Goal: Task Accomplishment & Management: Complete application form

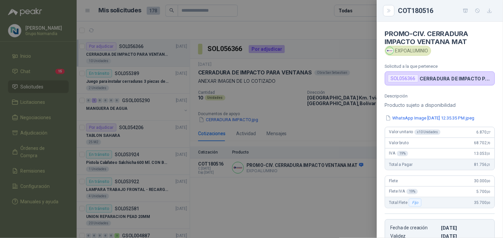
click at [465, 11] on icon "button" at bounding box center [465, 11] width 5 height 4
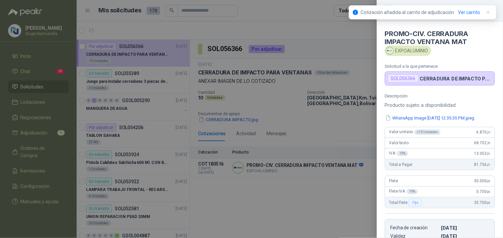
click at [36, 136] on div at bounding box center [251, 119] width 503 height 238
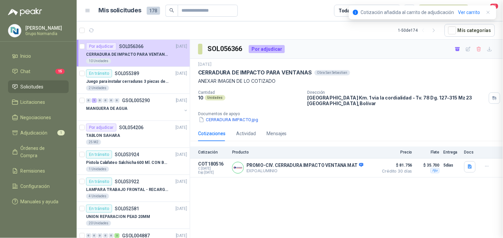
scroll to position [131, 0]
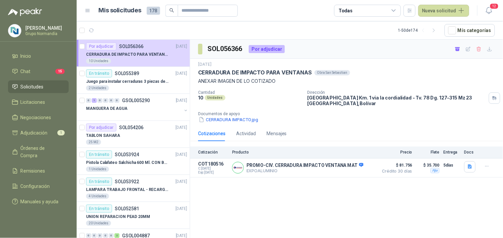
click at [36, 132] on span "Adjudicación" at bounding box center [34, 132] width 27 height 7
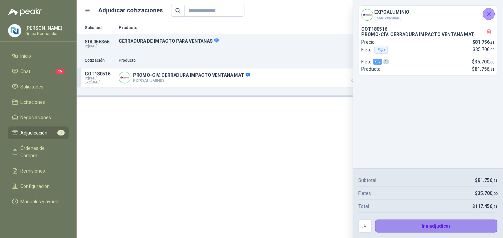
click at [462, 228] on button "Ir a adjudicar" at bounding box center [436, 225] width 123 height 13
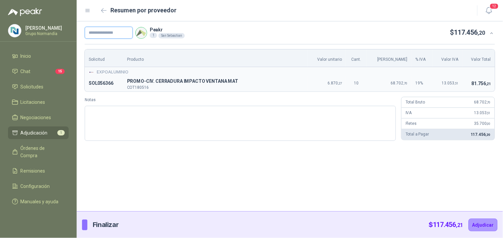
click at [126, 35] on input "text" at bounding box center [109, 33] width 48 height 12
type input "********"
click at [488, 224] on button "Adjudicar" at bounding box center [482, 224] width 29 height 13
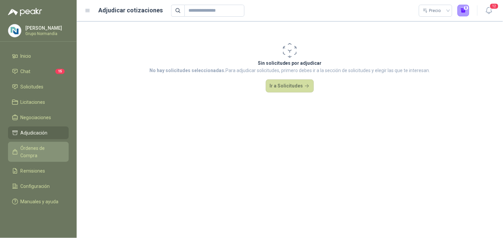
click at [37, 142] on link "Órdenes de Compra" at bounding box center [38, 152] width 61 height 20
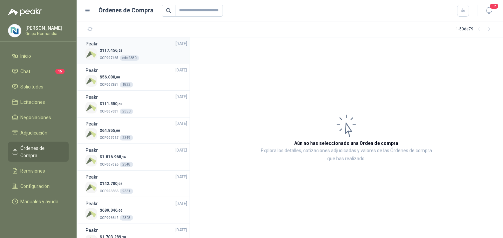
click at [149, 53] on div "$ 117.456 ,21 OCP007465 odc 2380" at bounding box center [136, 54] width 102 height 14
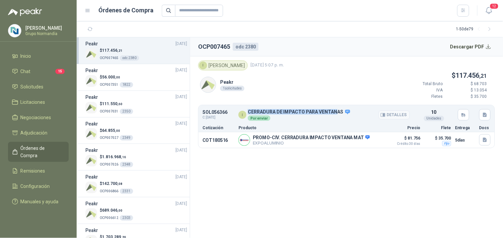
drag, startPoint x: 248, startPoint y: 112, endPoint x: 335, endPoint y: 109, distance: 87.1
click at [335, 109] on p "CERRADURA DE IMPACTO PARA VENTANAS" at bounding box center [299, 112] width 103 height 6
drag, startPoint x: 335, startPoint y: 109, endPoint x: 277, endPoint y: 149, distance: 70.0
click at [277, 149] on article "I [PERSON_NAME] [DATE] 5:07 p. m. Peakr 1 solicitudes $ 117.456 ,21 Total Bruto…" at bounding box center [346, 104] width 313 height 96
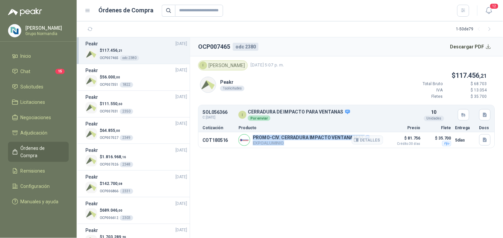
drag, startPoint x: 253, startPoint y: 137, endPoint x: 339, endPoint y: 144, distance: 86.3
click at [339, 144] on div "PROMO-CIV. CERRADURA IMPACTO VENTANA MAT EXPOALUMINIO Detalles" at bounding box center [311, 140] width 117 height 11
copy div "PROMO-CIV. CERRADURA IMPACTO VENTANA MAT EXPOALUMINIO"
click at [396, 188] on section "OCP007465 odc 2380 Descargar PDF I [PERSON_NAME] [DATE] 5:07 p. m. Peakr 1 soli…" at bounding box center [346, 137] width 313 height 200
